Goal: Information Seeking & Learning: Learn about a topic

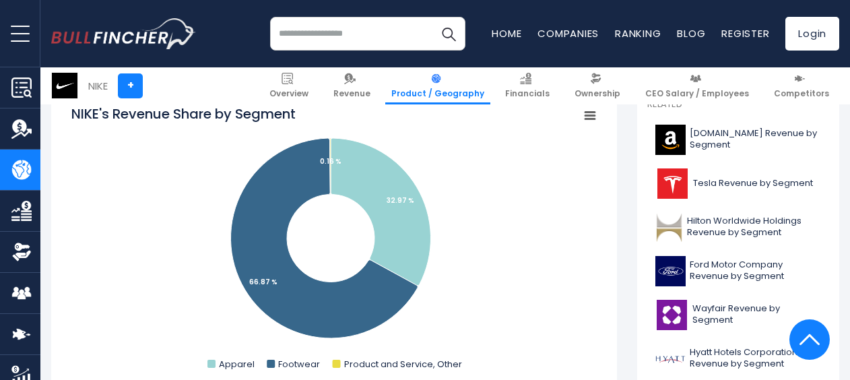
scroll to position [404, 0]
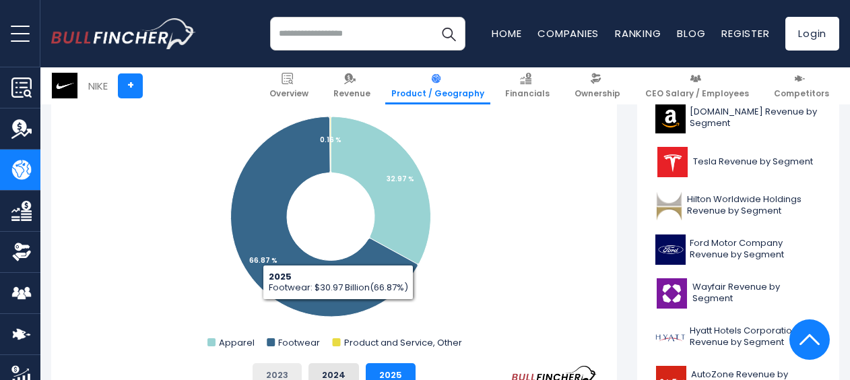
click at [290, 368] on button "2023" at bounding box center [277, 375] width 49 height 24
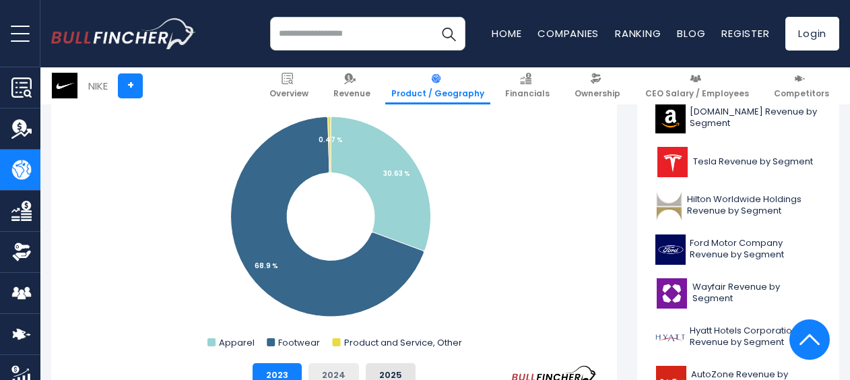
click at [325, 369] on button "2024" at bounding box center [333, 375] width 51 height 24
click at [366, 369] on button "2025" at bounding box center [391, 375] width 50 height 24
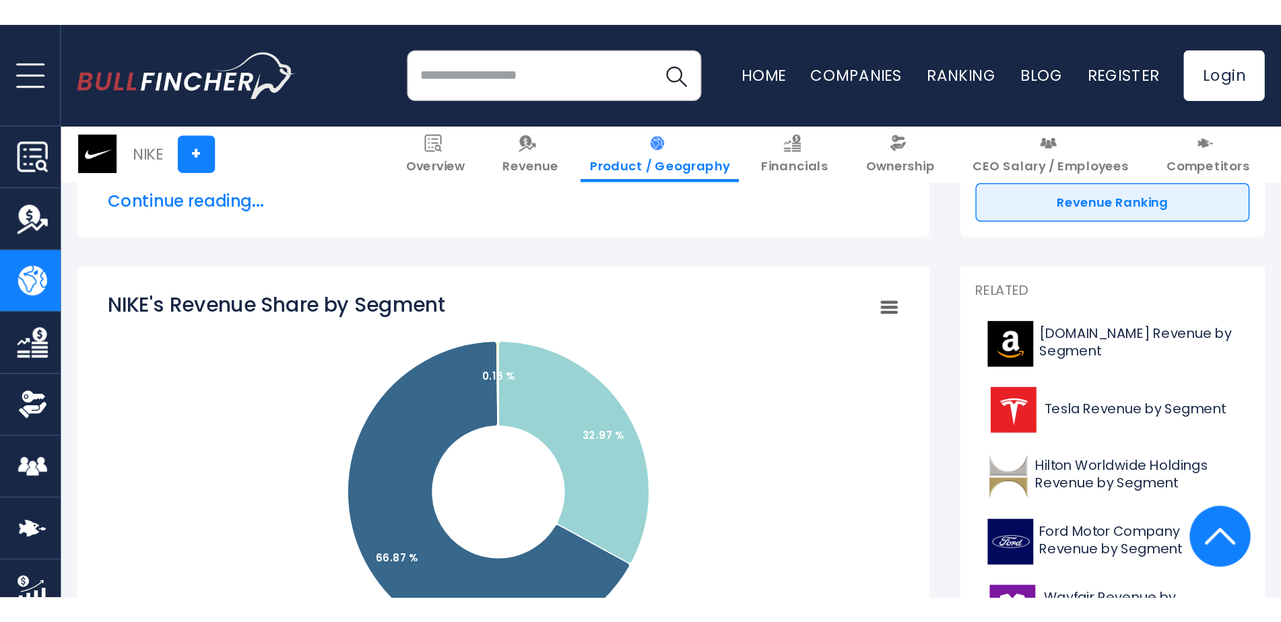
scroll to position [337, 0]
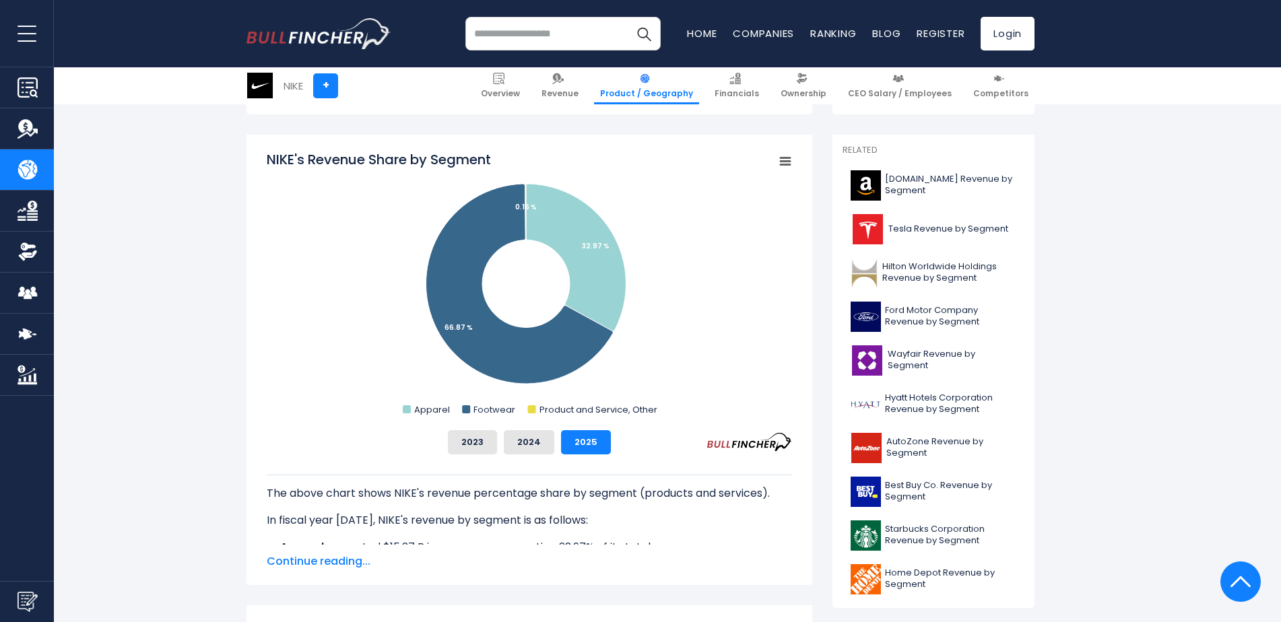
click at [284, 358] on rect "NIKE's Revenue Share by Segment" at bounding box center [529, 284] width 525 height 269
click at [299, 162] on tspan "NIKE's Revenue Share by Segment" at bounding box center [379, 159] width 224 height 19
drag, startPoint x: 270, startPoint y: 158, endPoint x: 476, endPoint y: 161, distance: 205.5
click at [476, 161] on tspan "NIKE's Revenue Share by Segment" at bounding box center [379, 159] width 224 height 19
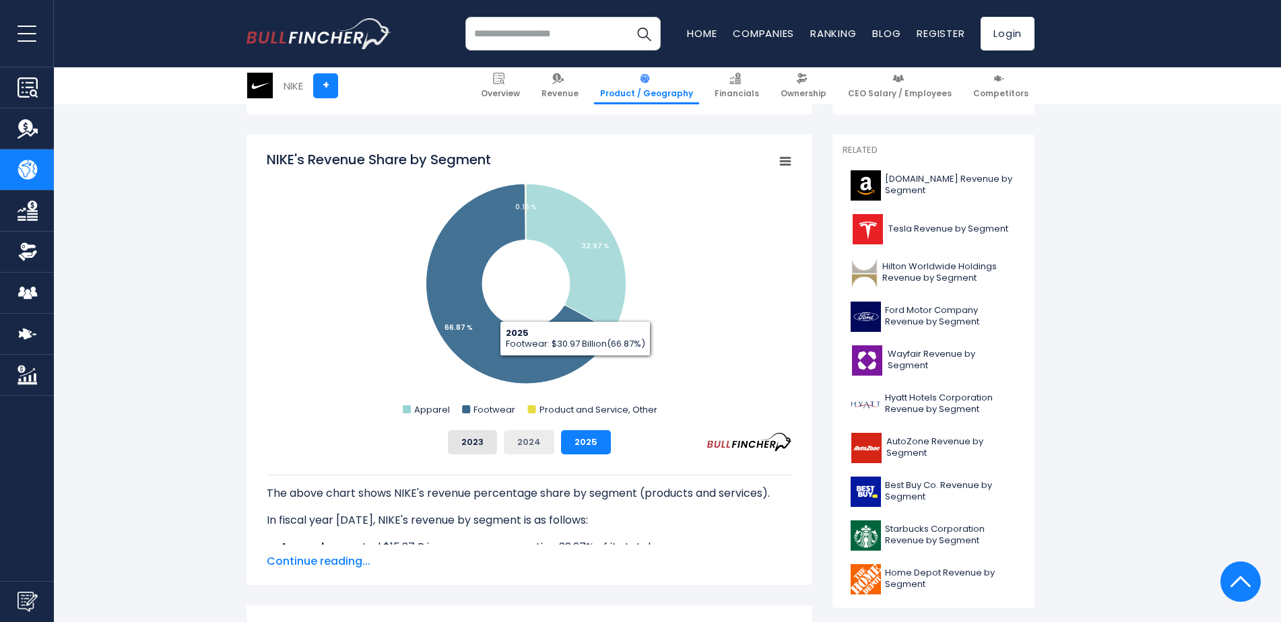
click at [538, 379] on button "2024" at bounding box center [529, 442] width 51 height 24
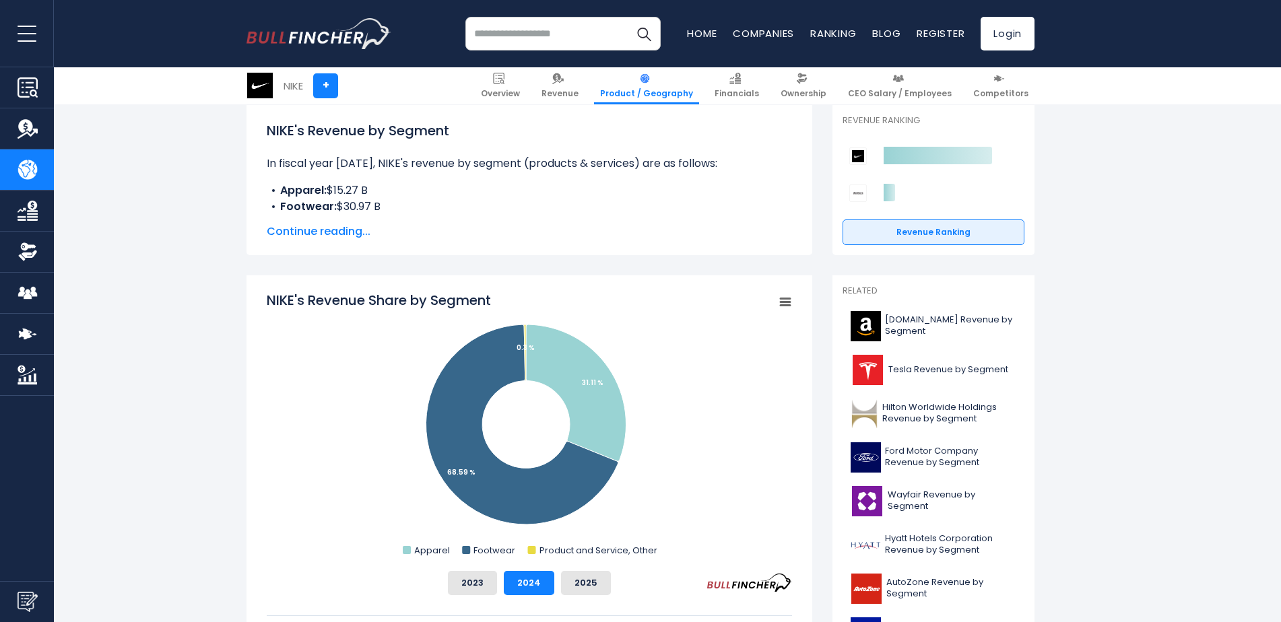
scroll to position [269, 0]
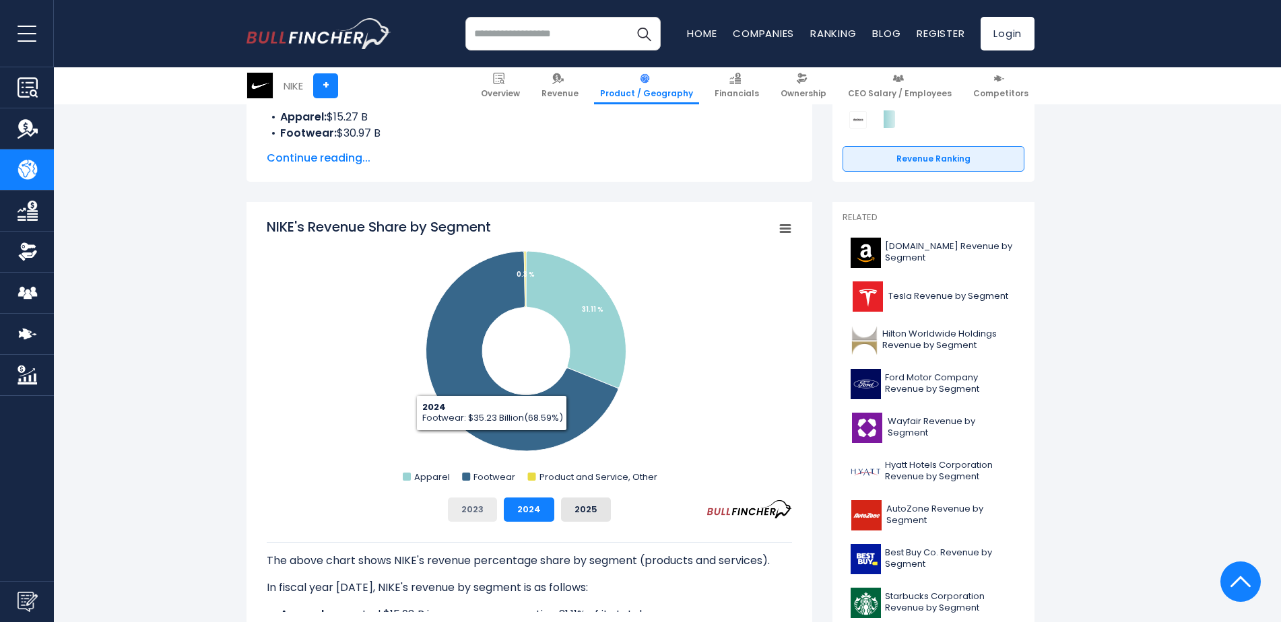
click at [476, 379] on button "2023" at bounding box center [472, 510] width 49 height 24
